Goal: Task Accomplishment & Management: Use online tool/utility

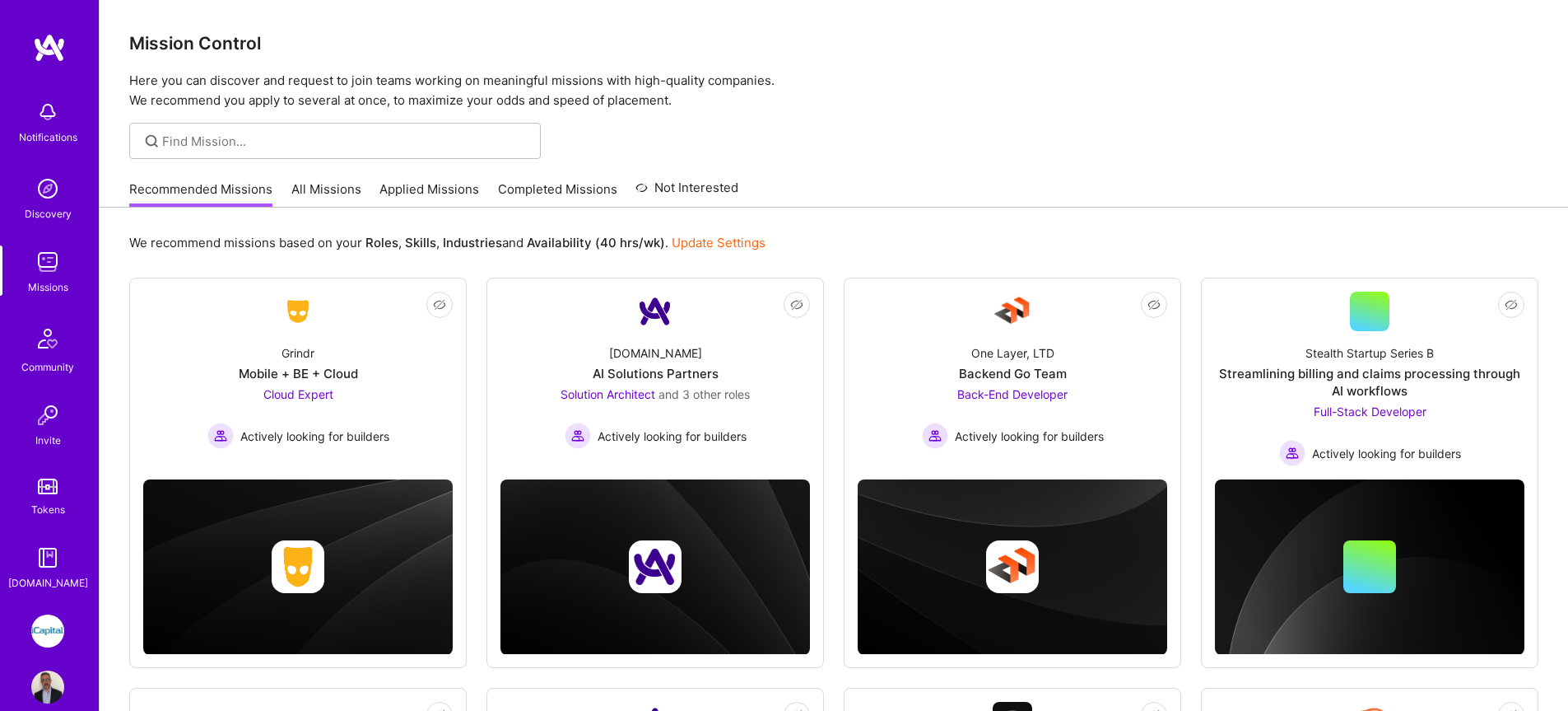
click at [344, 192] on link "All Missions" at bounding box center [326, 194] width 70 height 27
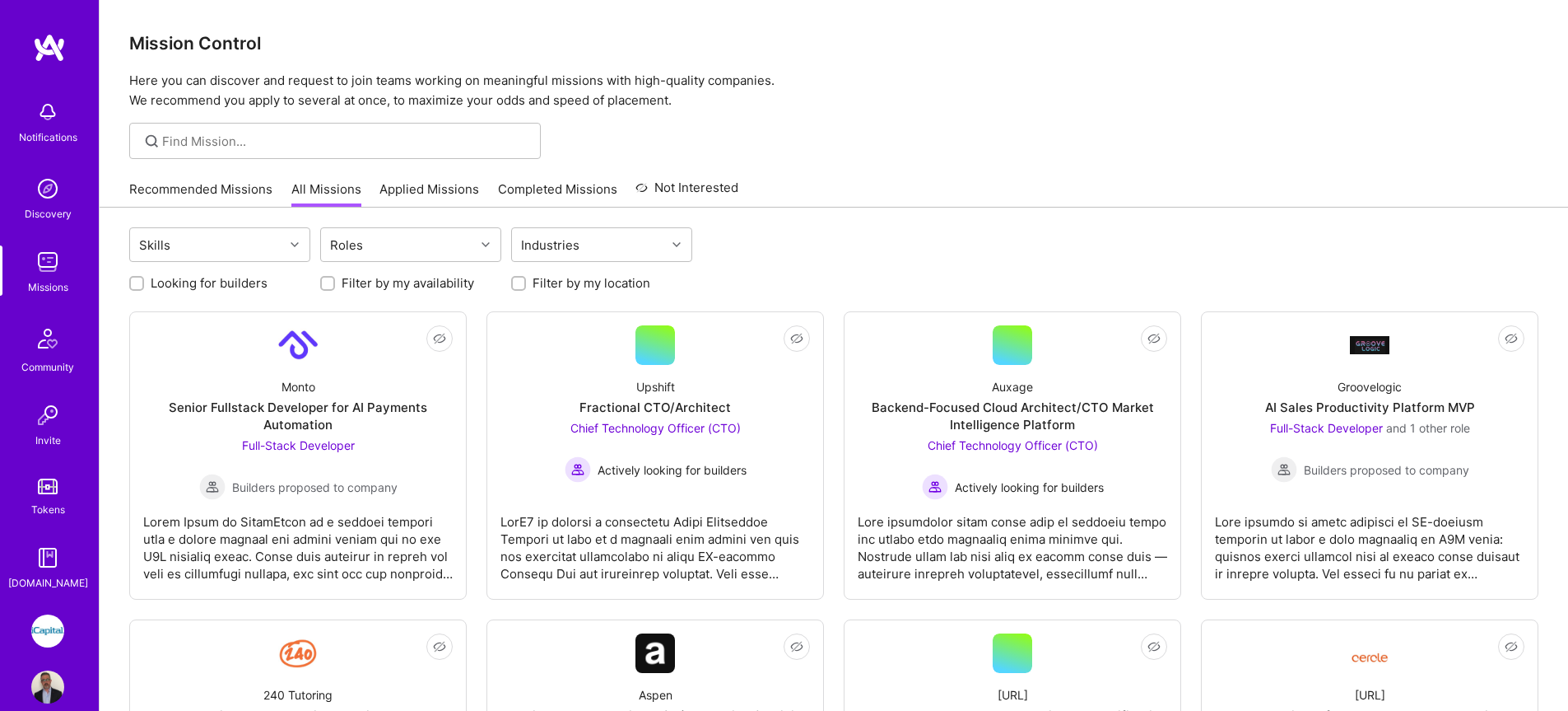
click at [434, 193] on link "Applied Missions" at bounding box center [429, 194] width 100 height 27
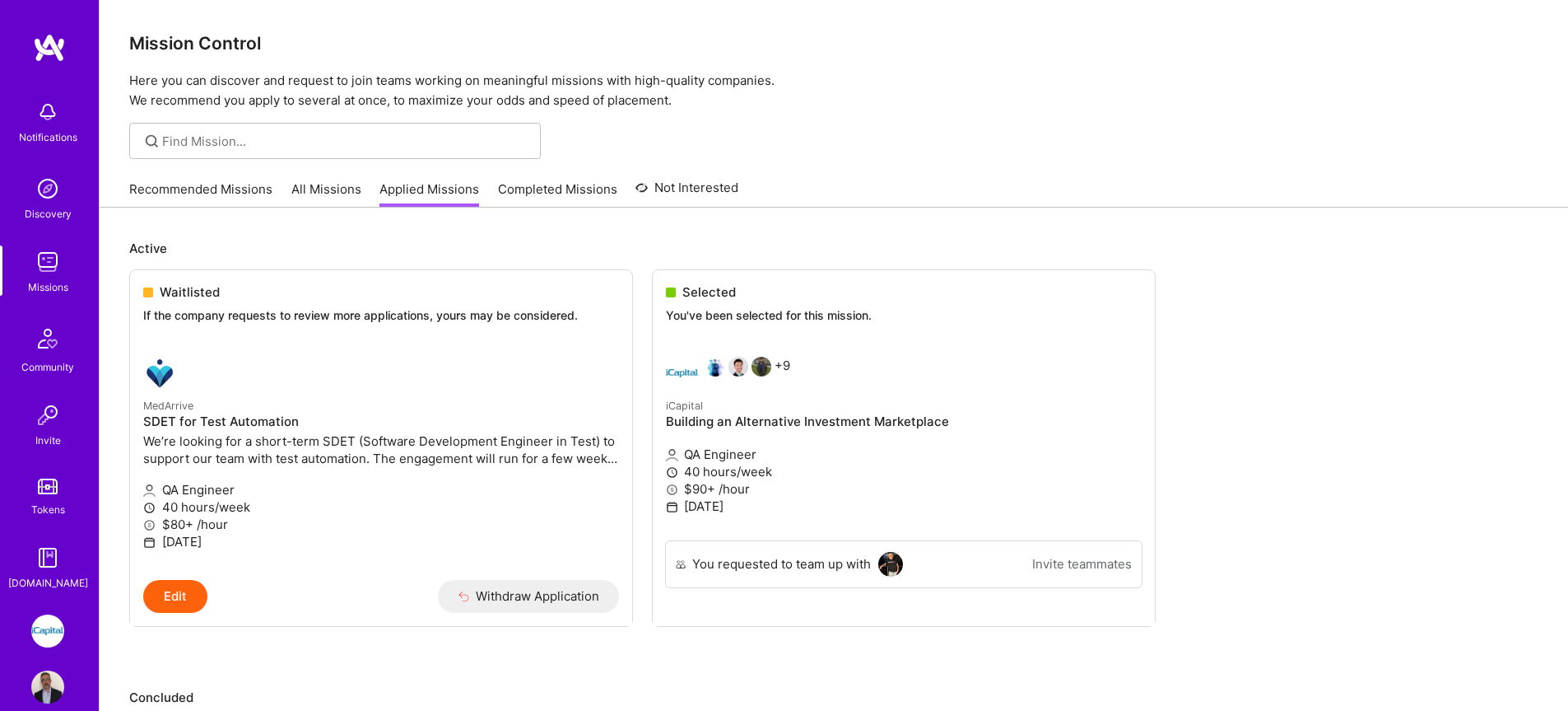
click at [297, 189] on link "All Missions" at bounding box center [326, 194] width 70 height 27
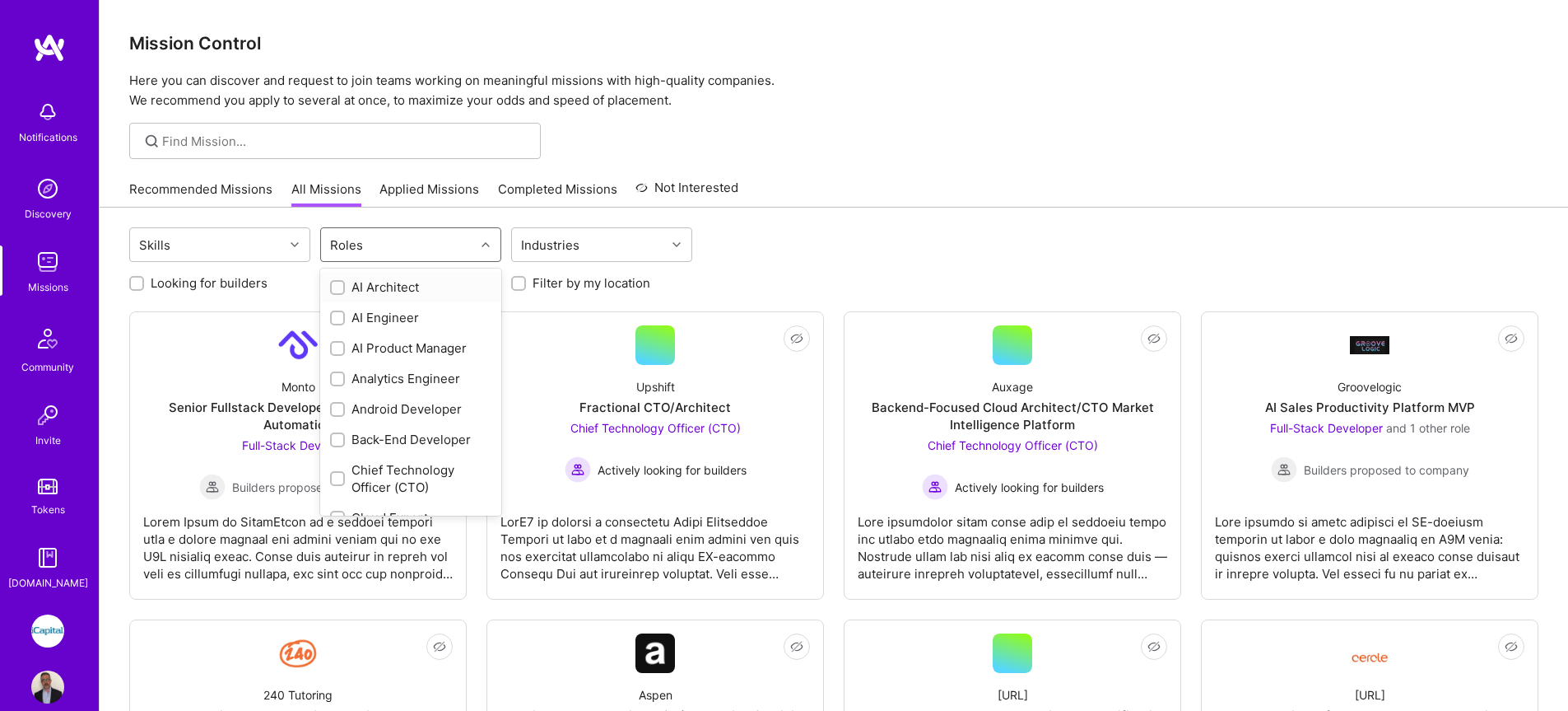
click at [378, 237] on div "Roles" at bounding box center [398, 244] width 154 height 33
click at [352, 417] on div "QA Engineer" at bounding box center [411, 407] width 181 height 30
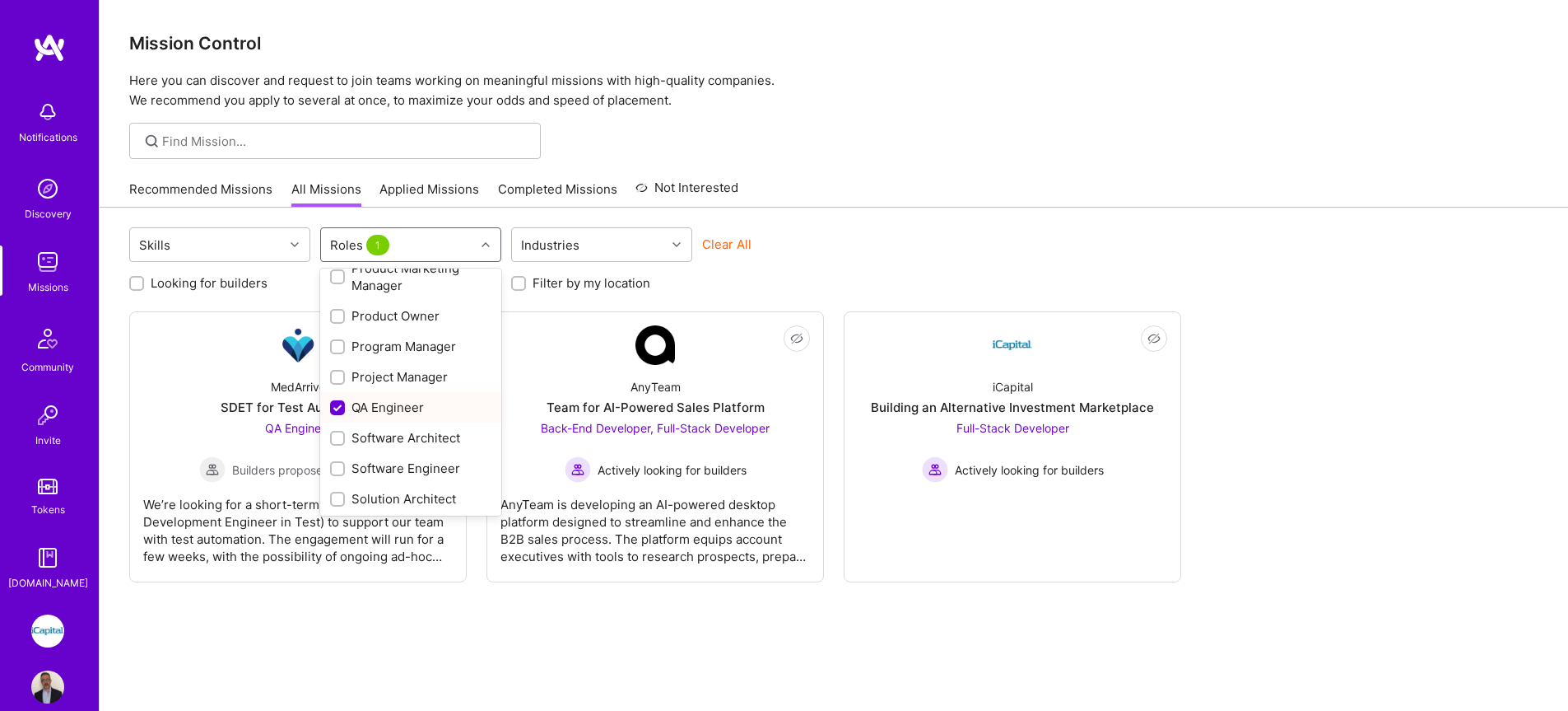
click at [350, 410] on div "QA Engineer" at bounding box center [411, 407] width 161 height 17
checkbox input "false"
